Goal: Task Accomplishment & Management: Use online tool/utility

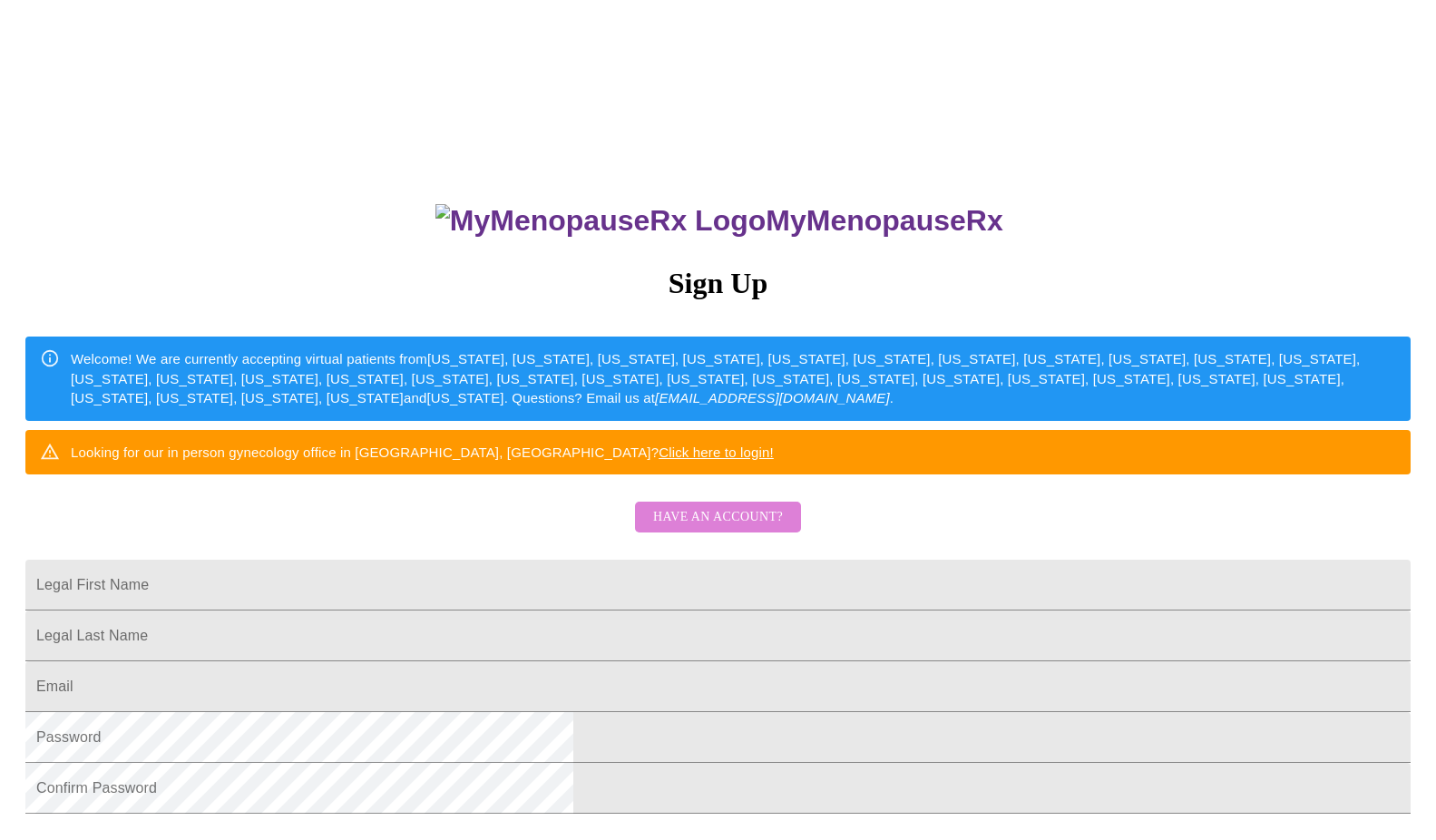
click at [724, 529] on span "Have an account?" at bounding box center [718, 517] width 130 height 22
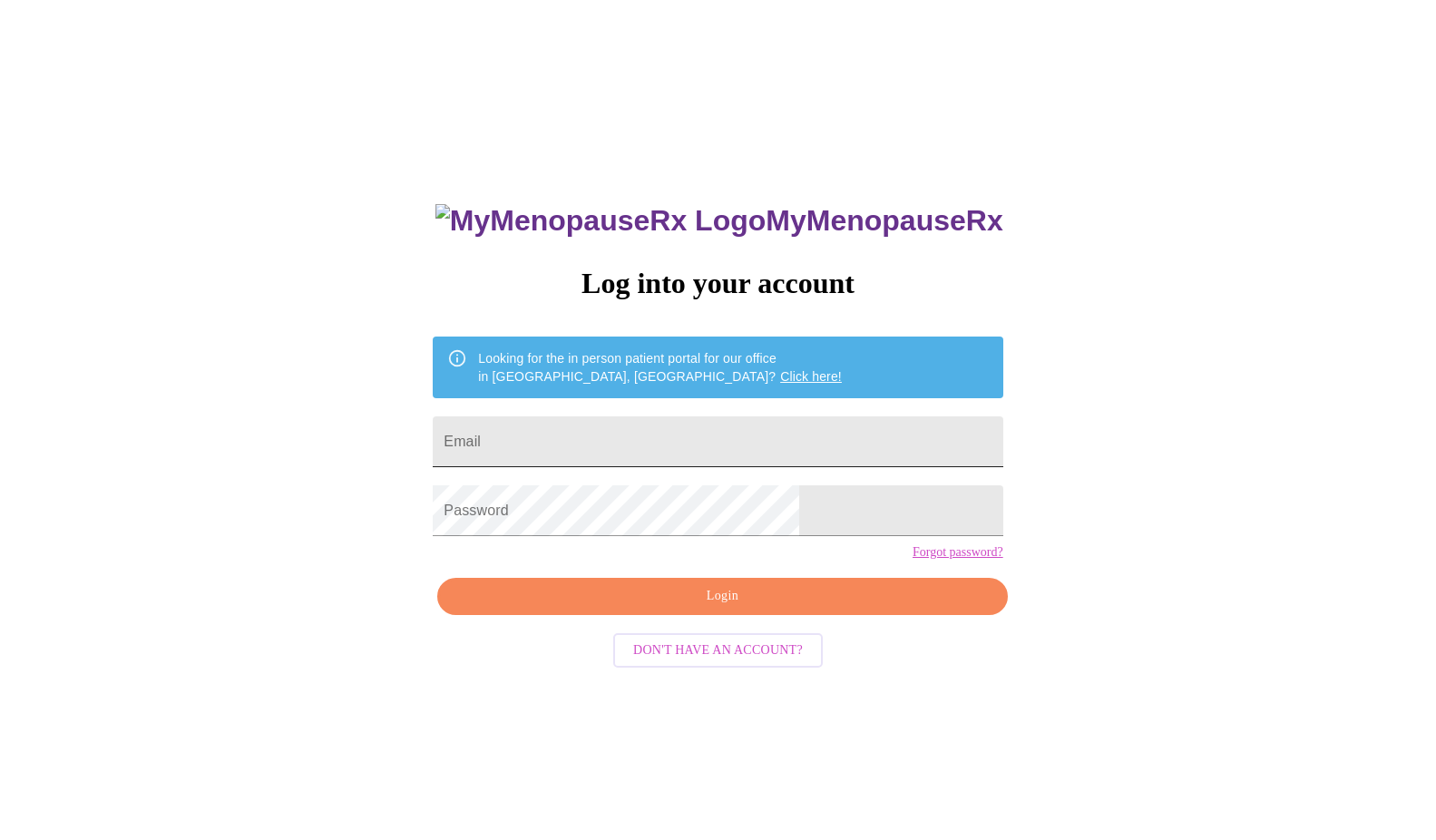
click at [689, 454] on input "Email" at bounding box center [718, 442] width 570 height 51
type input "[EMAIL_ADDRESS][DOMAIN_NAME]"
click at [721, 608] on span "Login" at bounding box center [722, 595] width 528 height 22
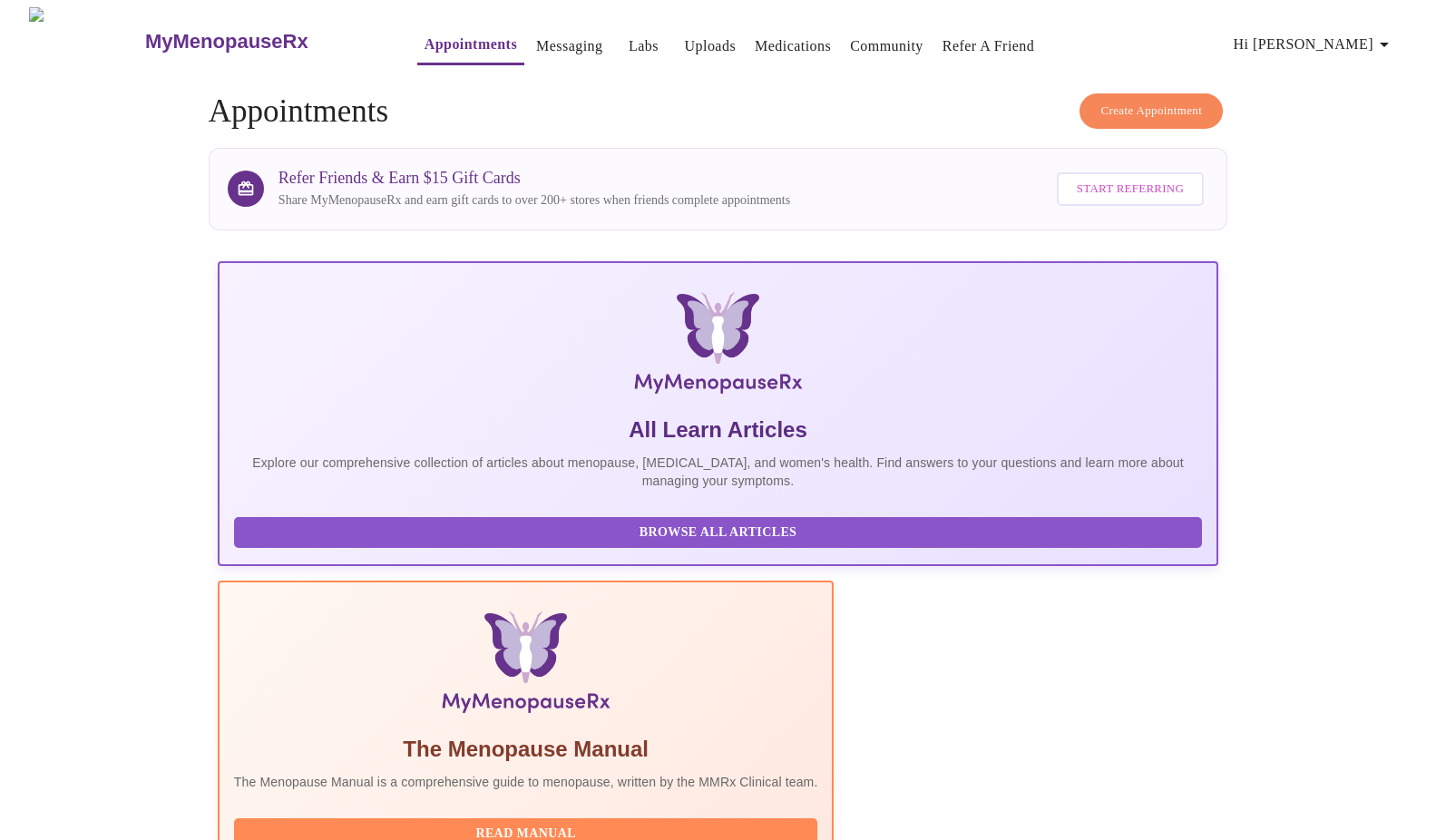
click at [537, 38] on link "Messaging" at bounding box center [570, 46] width 66 height 25
click at [537, 40] on link "Messaging" at bounding box center [570, 46] width 66 height 25
click at [1353, 43] on span "Hi [PERSON_NAME]" at bounding box center [1314, 44] width 161 height 25
click at [1352, 66] on li "Billing" at bounding box center [1366, 71] width 83 height 33
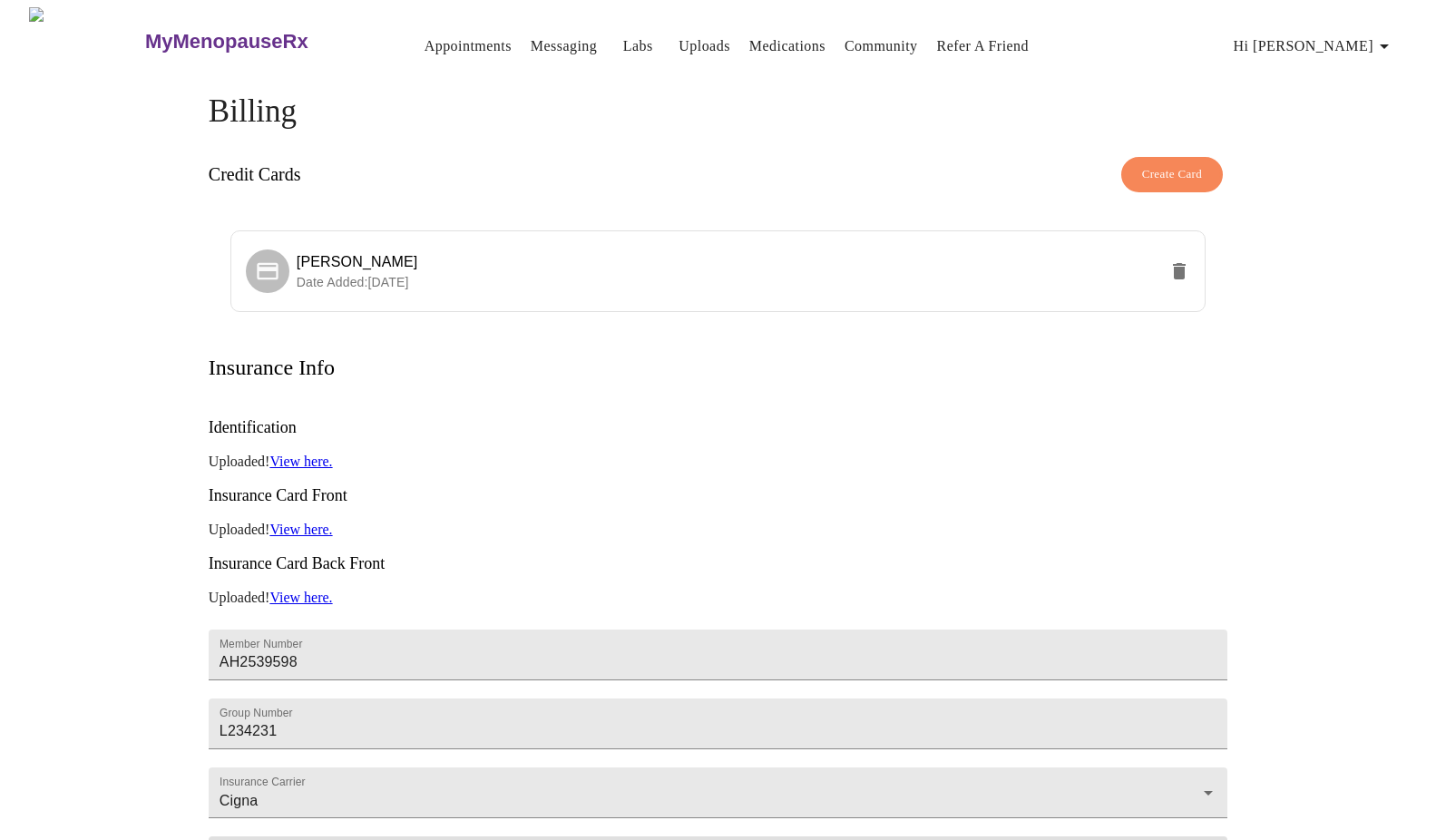
click at [425, 36] on link "Appointments" at bounding box center [468, 46] width 87 height 25
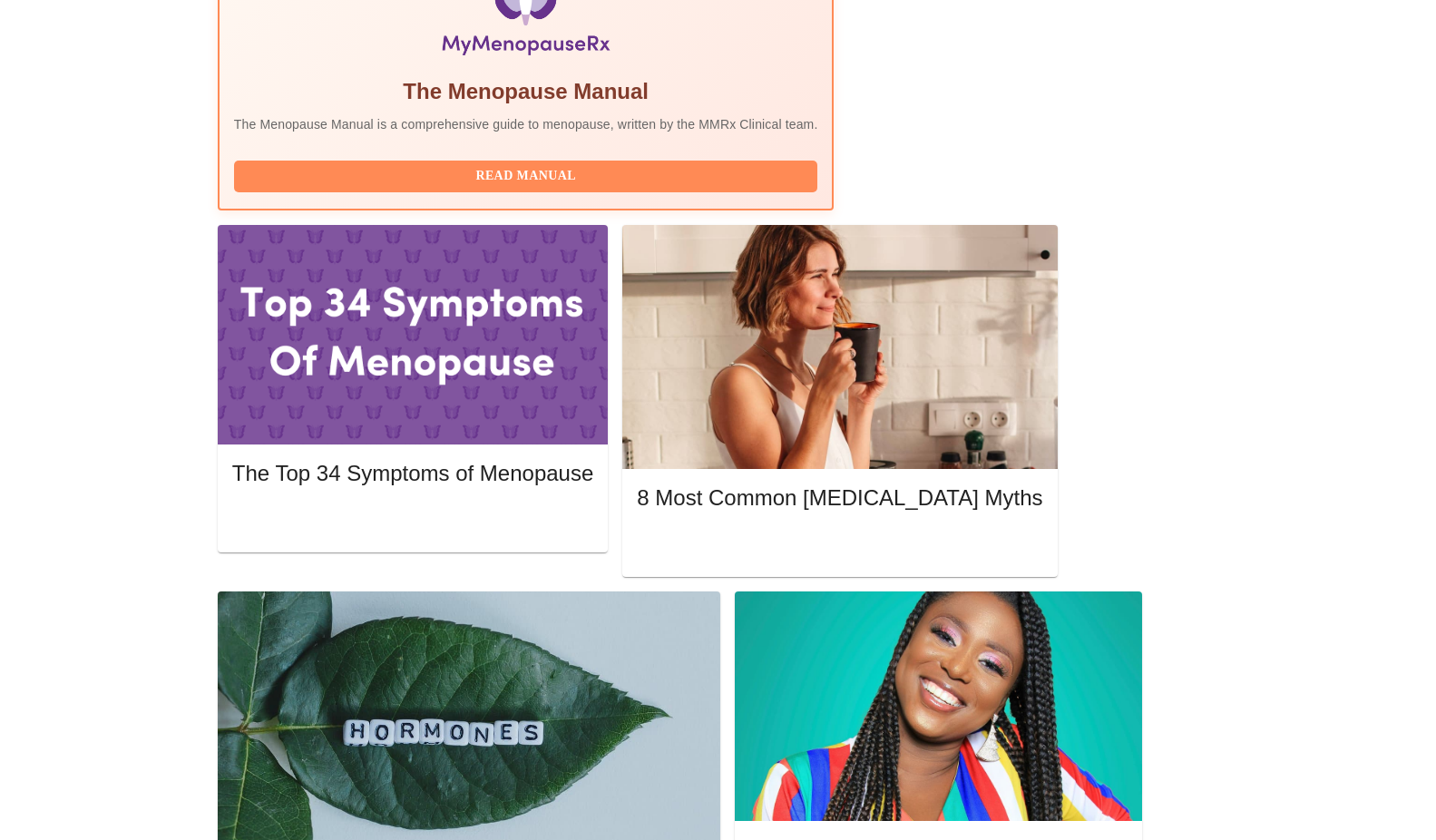
scroll to position [656, 0]
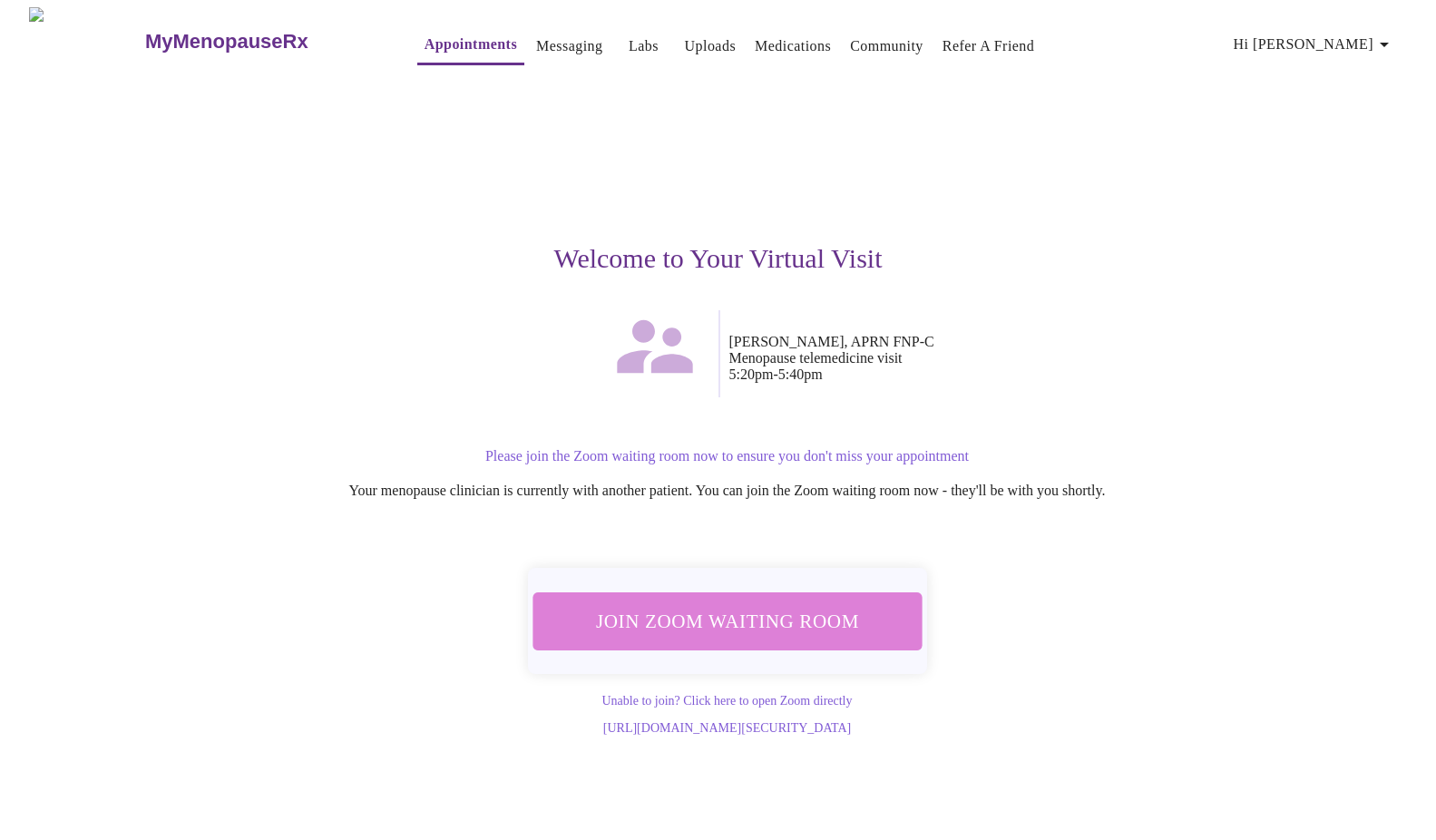
click at [728, 614] on span "Join Zoom Waiting Room" at bounding box center [726, 621] width 341 height 34
